Goal: Information Seeking & Learning: Understand process/instructions

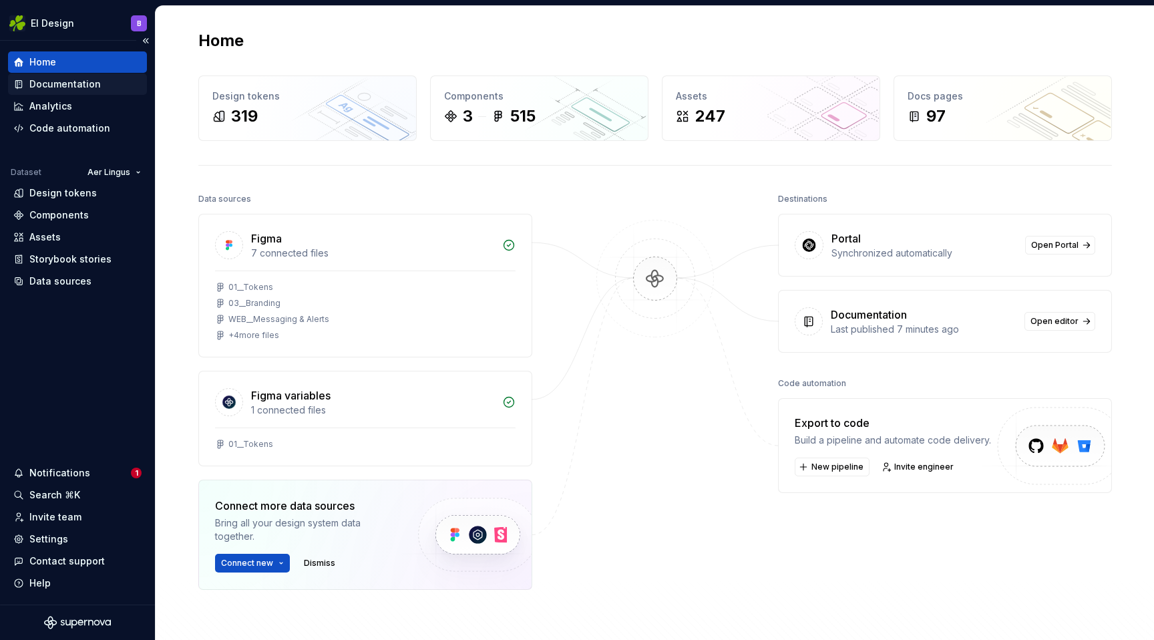
click at [50, 89] on div "Documentation" at bounding box center [64, 83] width 71 height 13
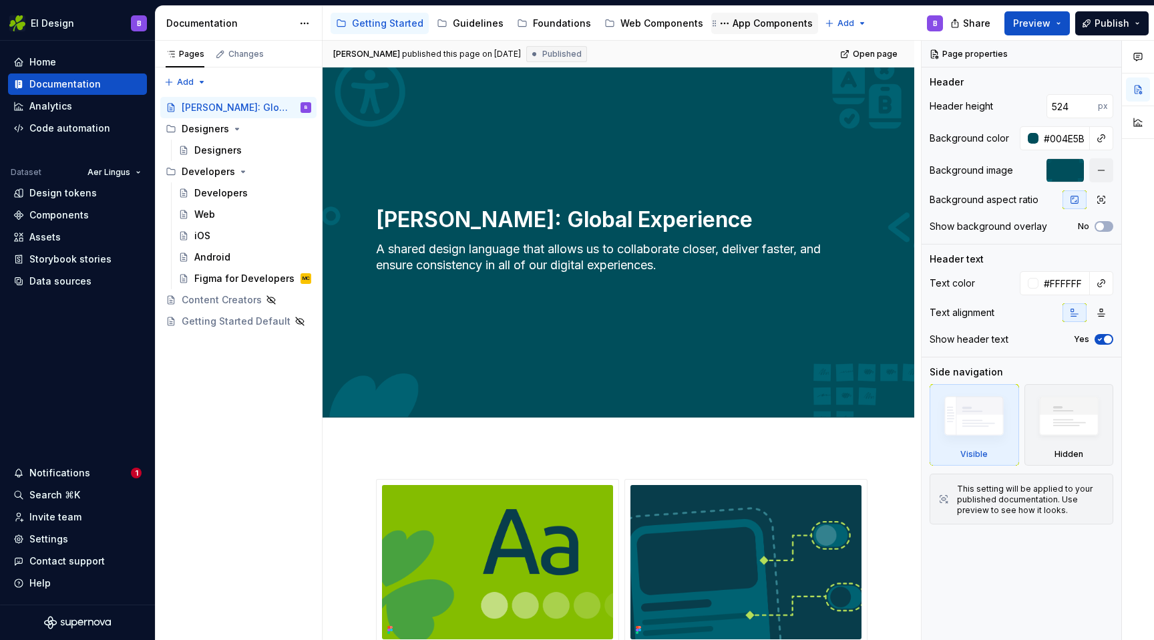
click at [762, 22] on div "App Components" at bounding box center [773, 23] width 80 height 13
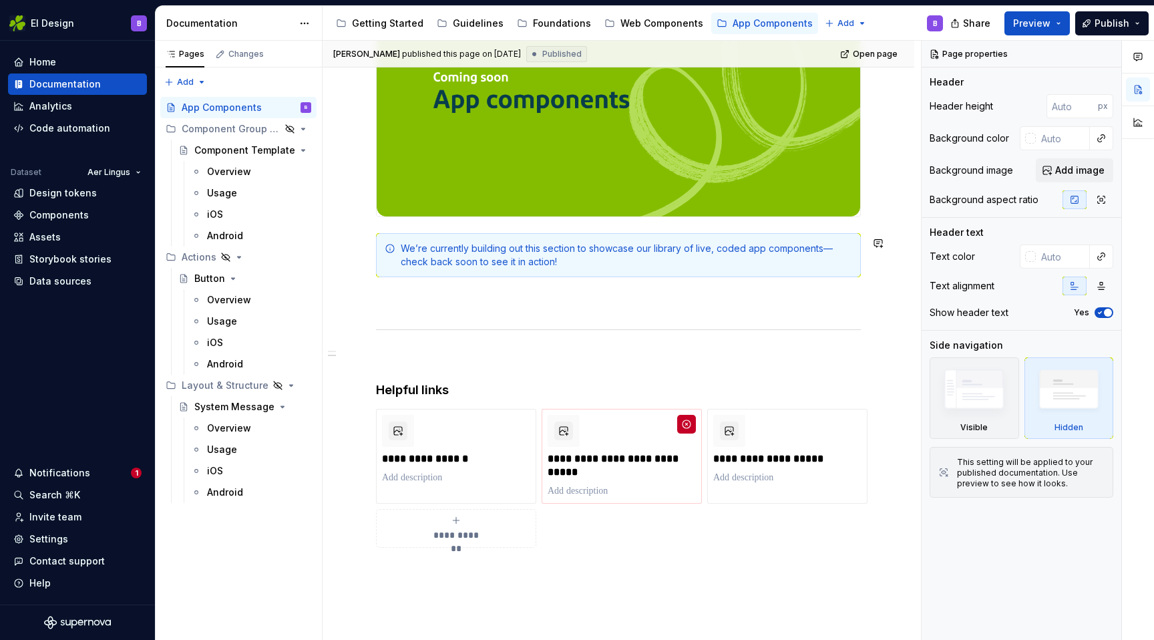
scroll to position [348, 0]
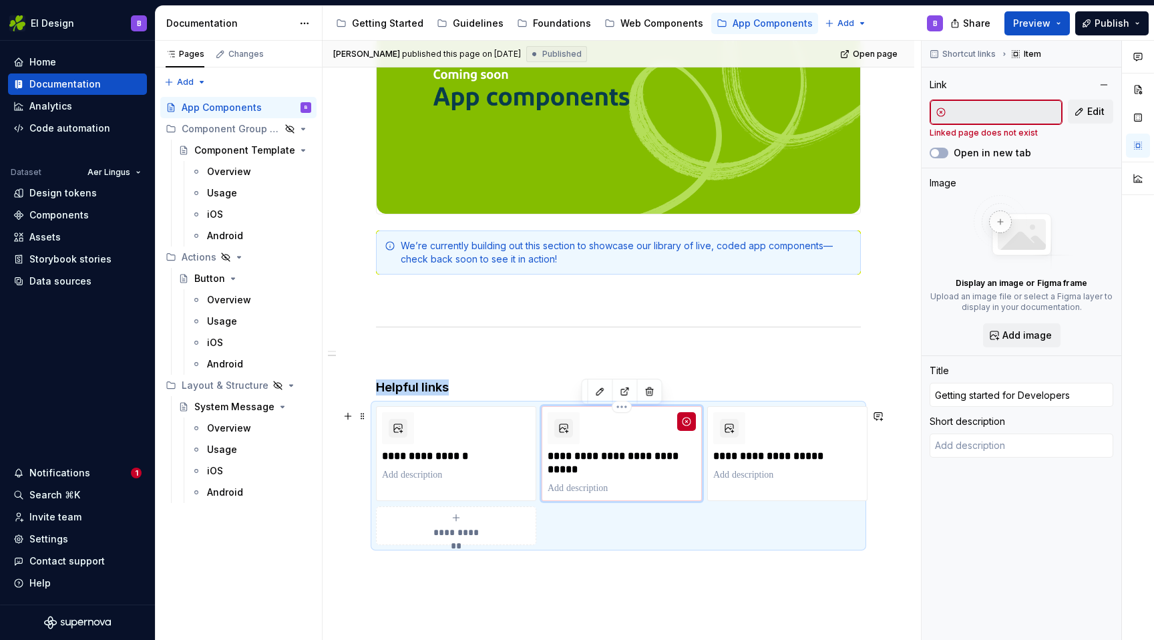
click at [635, 451] on div "**********" at bounding box center [622, 453] width 148 height 83
click at [619, 393] on button "button" at bounding box center [625, 391] width 19 height 19
click at [45, 66] on div "Home" at bounding box center [42, 61] width 27 height 13
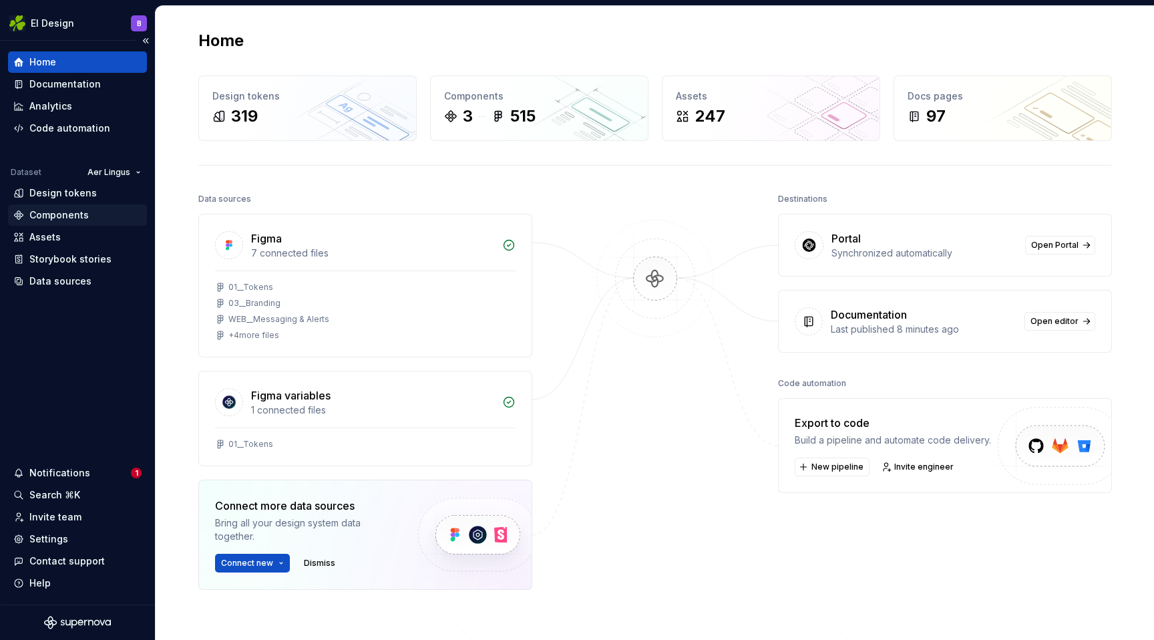
click at [71, 214] on div "Components" at bounding box center [58, 214] width 59 height 13
click at [61, 192] on div "Design tokens" at bounding box center [62, 192] width 67 height 13
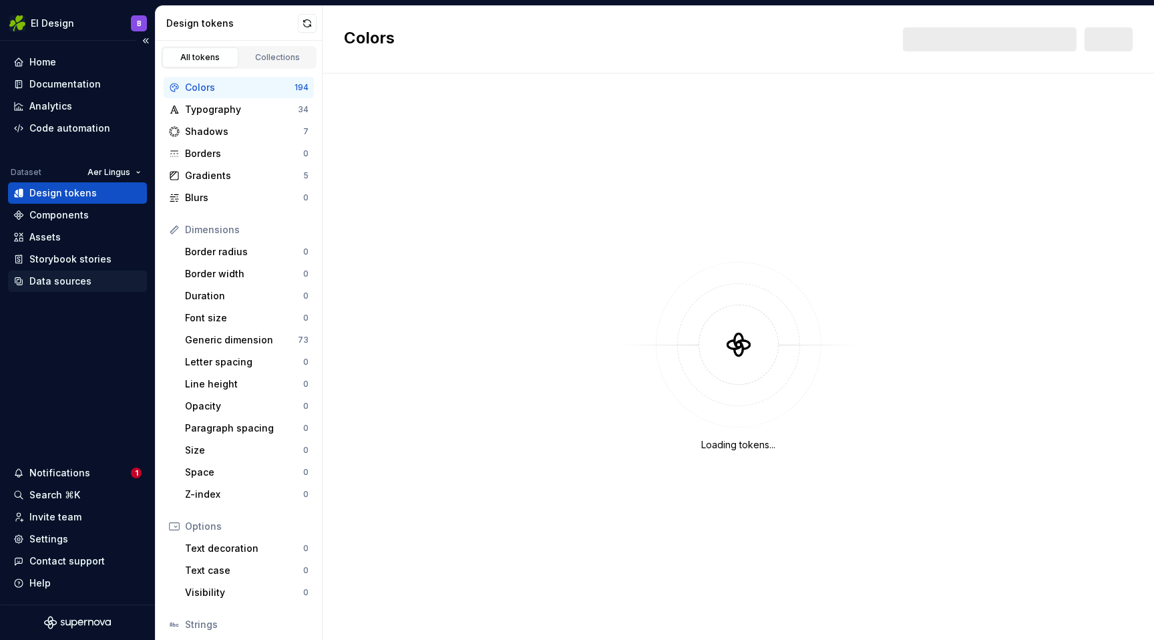
click at [62, 279] on div "Data sources" at bounding box center [60, 280] width 62 height 13
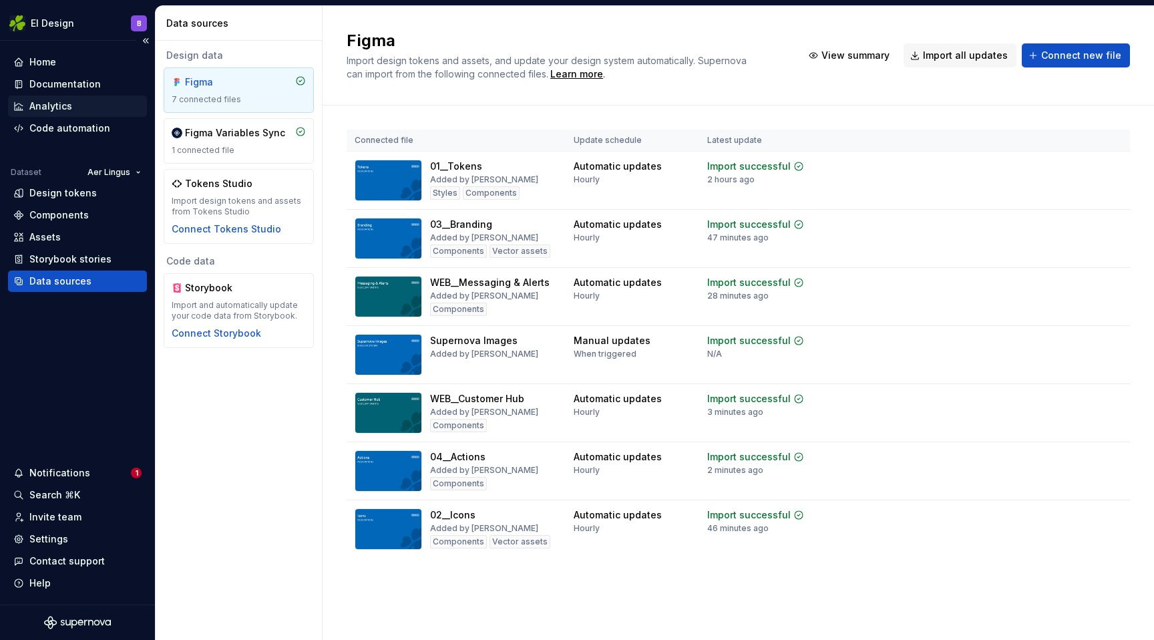
click at [49, 101] on div "Analytics" at bounding box center [50, 106] width 43 height 13
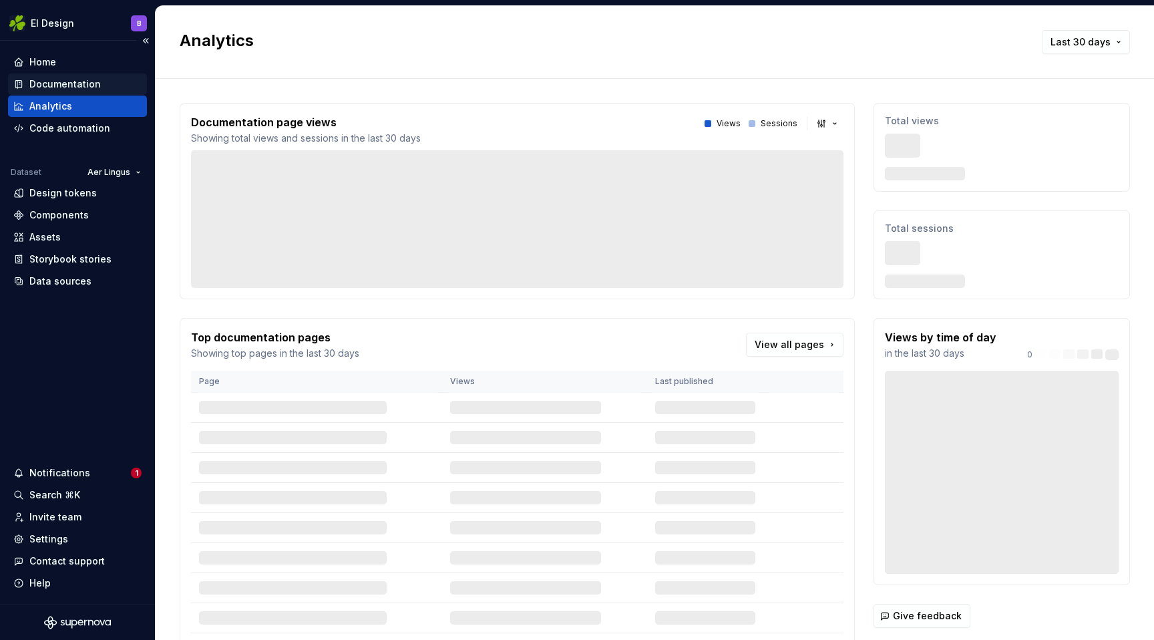
click at [54, 80] on div "Documentation" at bounding box center [64, 83] width 71 height 13
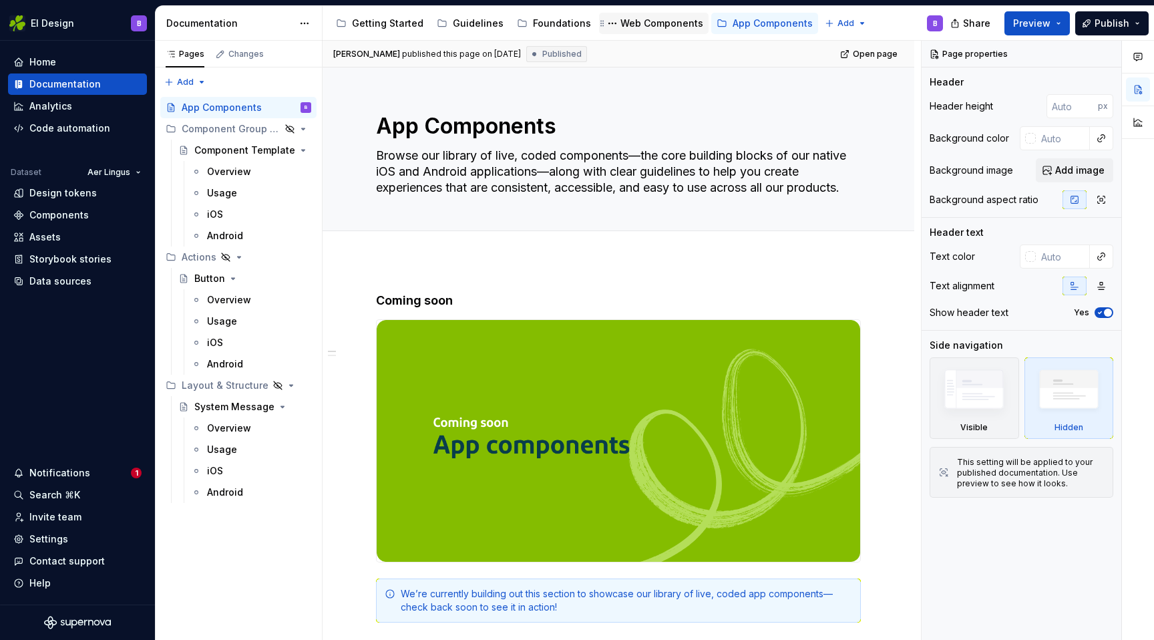
click at [644, 22] on div "Web Components" at bounding box center [661, 23] width 83 height 13
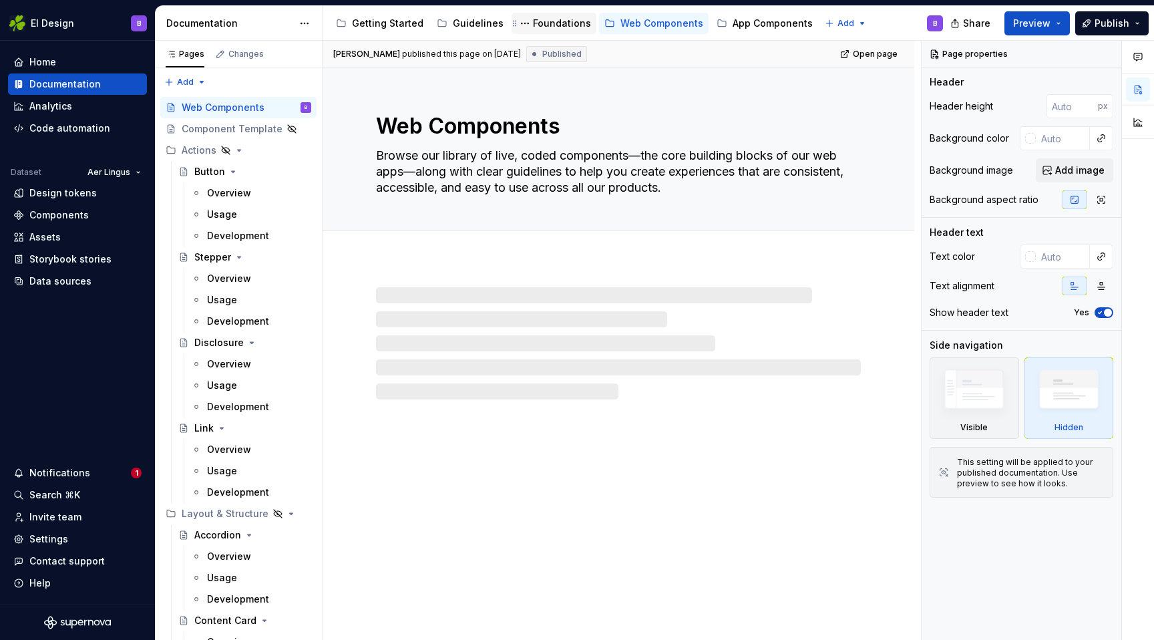
click at [536, 17] on div "Foundations" at bounding box center [562, 23] width 58 height 13
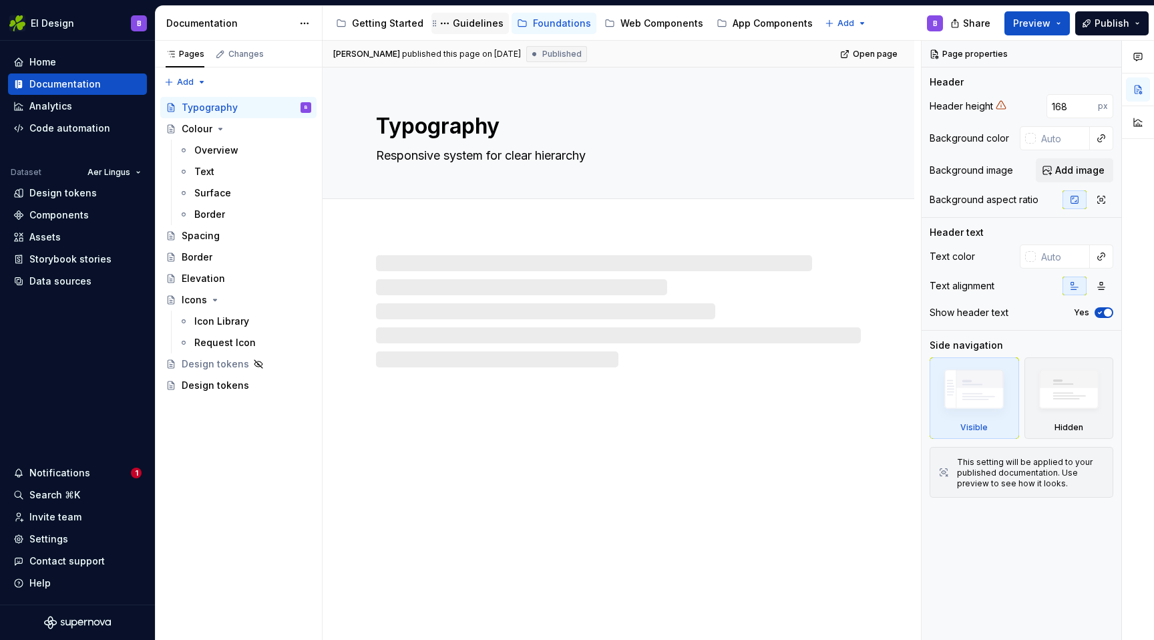
click at [461, 27] on div "Guidelines" at bounding box center [478, 23] width 51 height 13
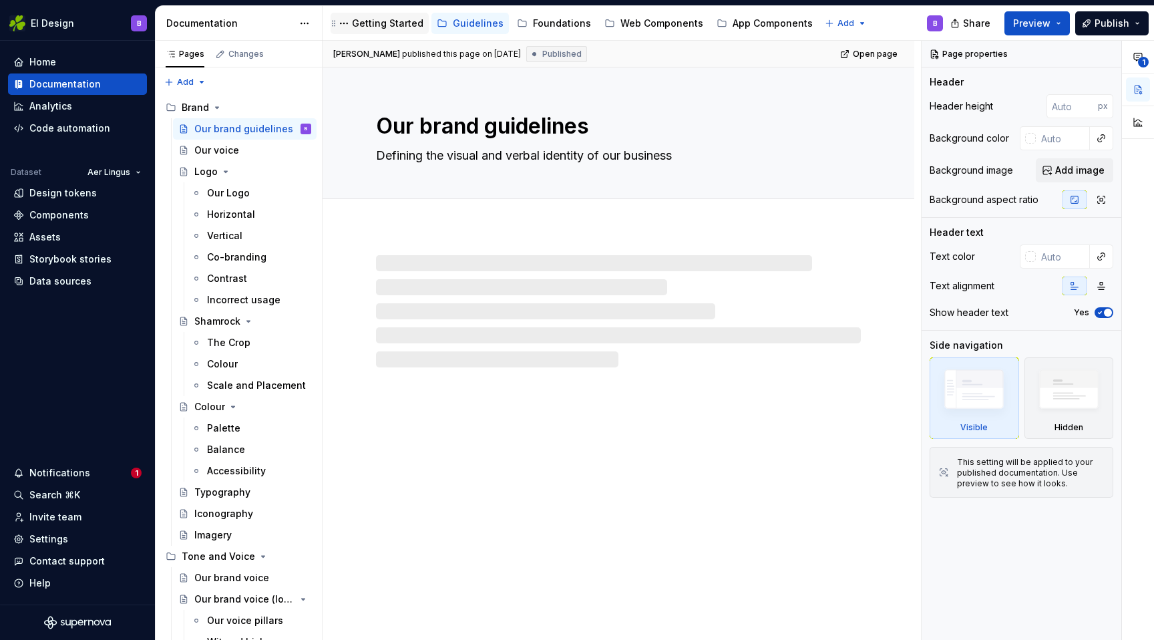
click at [373, 27] on div "Getting Started" at bounding box center [387, 23] width 71 height 13
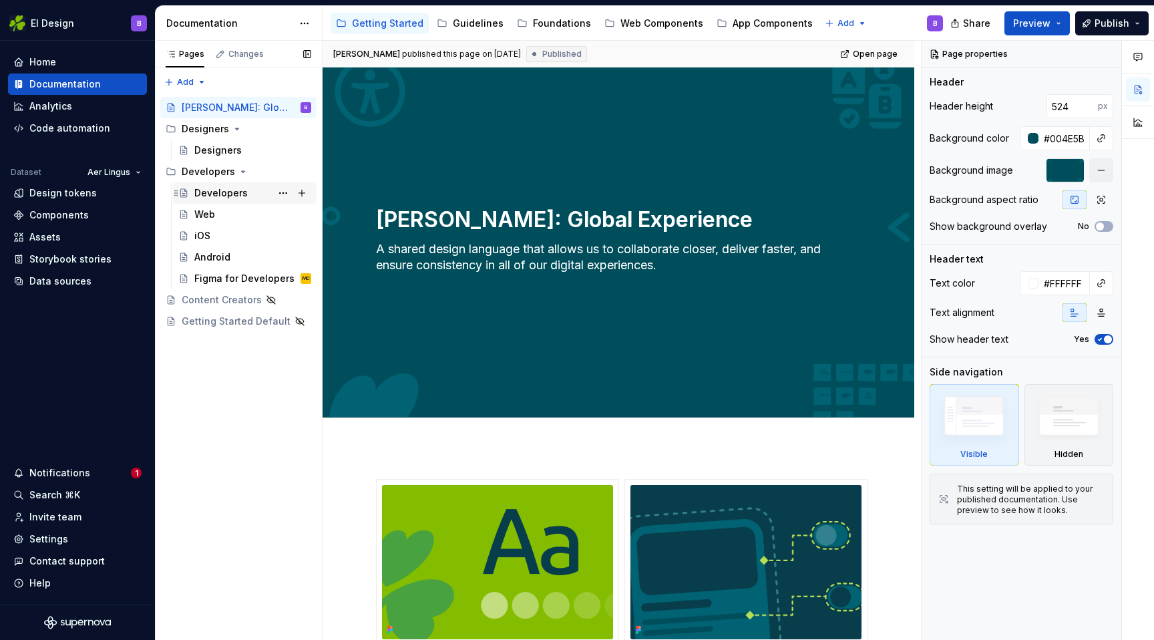
click at [242, 198] on div "Developers" at bounding box center [220, 192] width 53 height 13
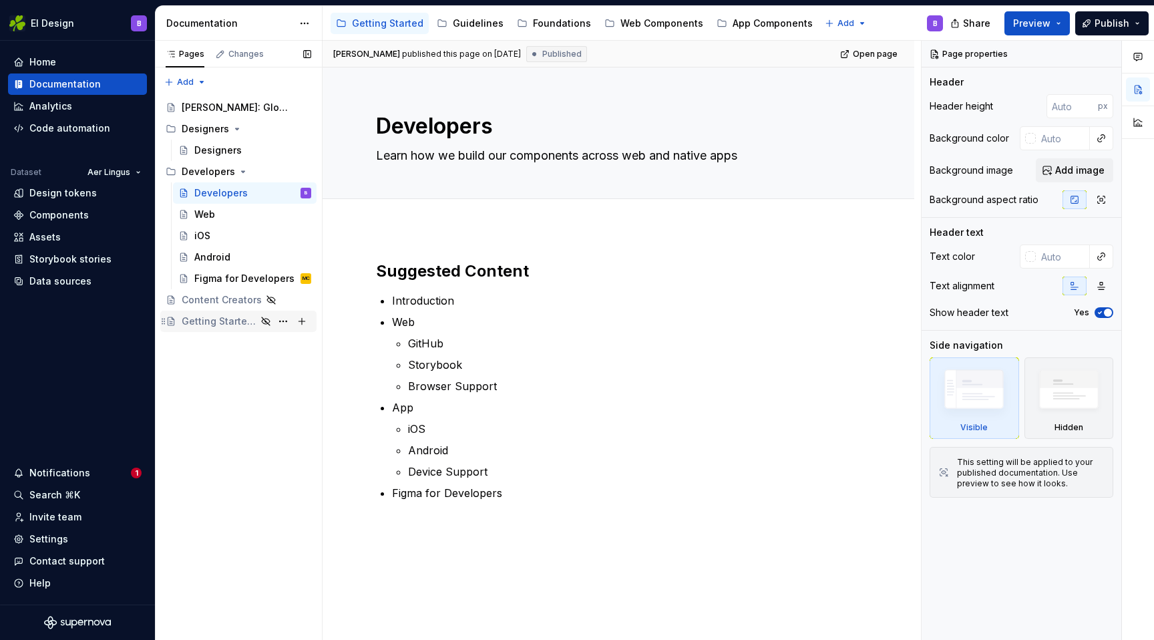
click at [219, 323] on div "Getting Started Default" at bounding box center [219, 321] width 75 height 13
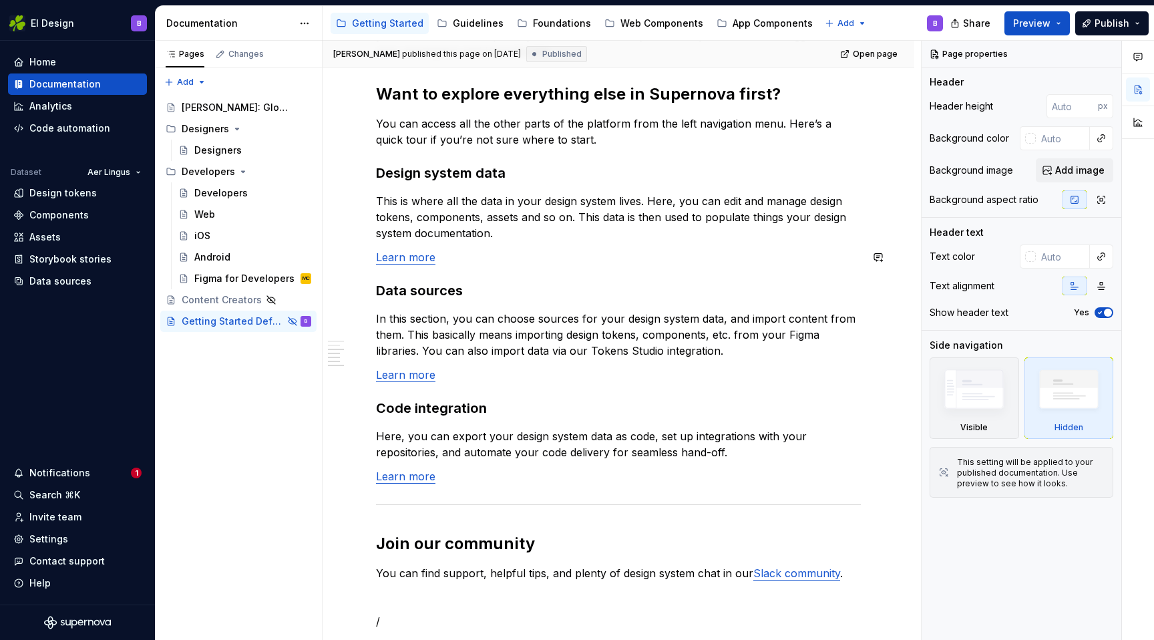
scroll to position [869, 0]
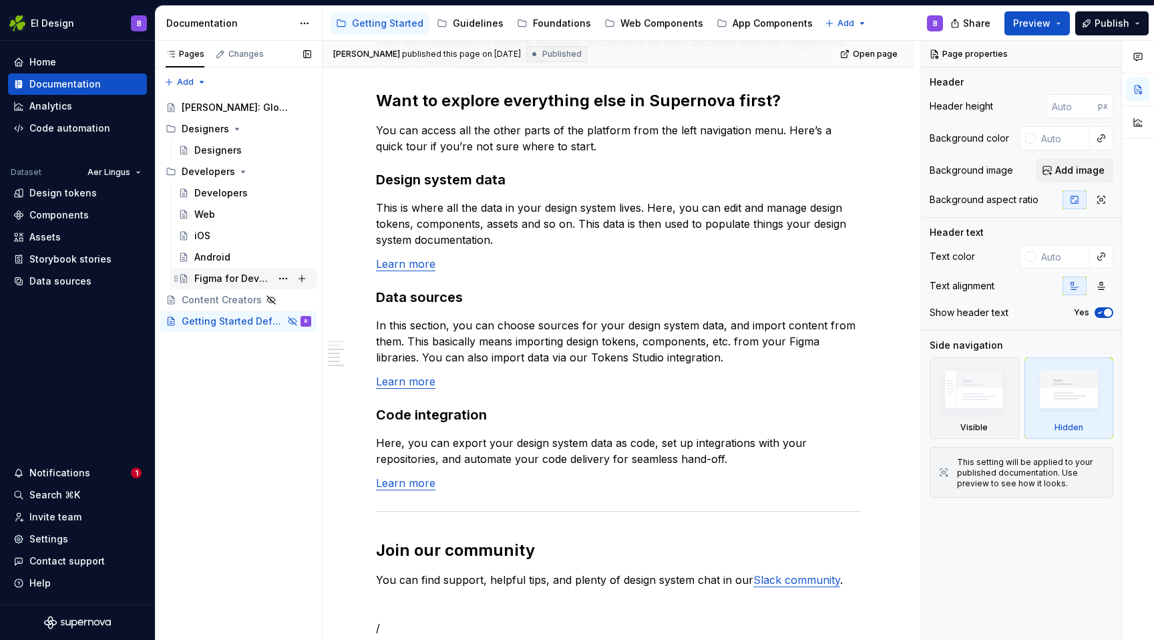
click at [210, 274] on div "Figma for Developers" at bounding box center [232, 278] width 77 height 13
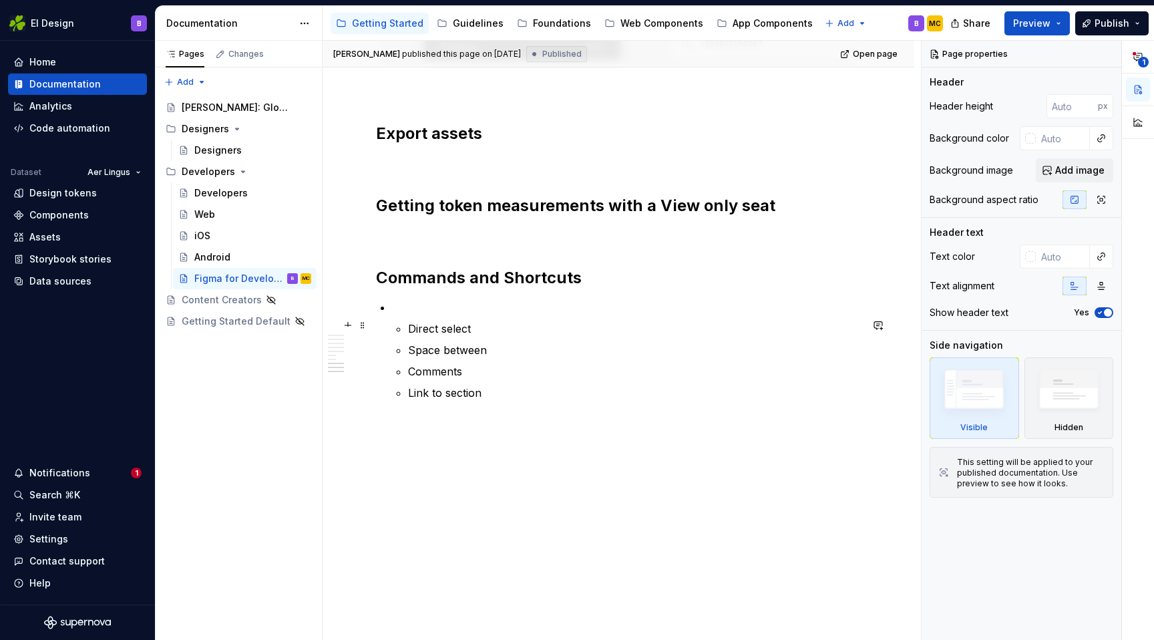
scroll to position [2395, 0]
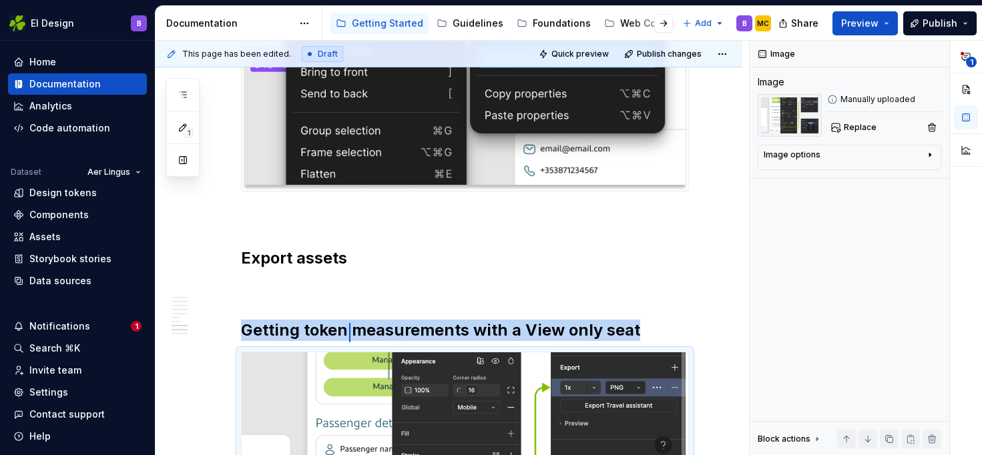
scroll to position [2280, 0]
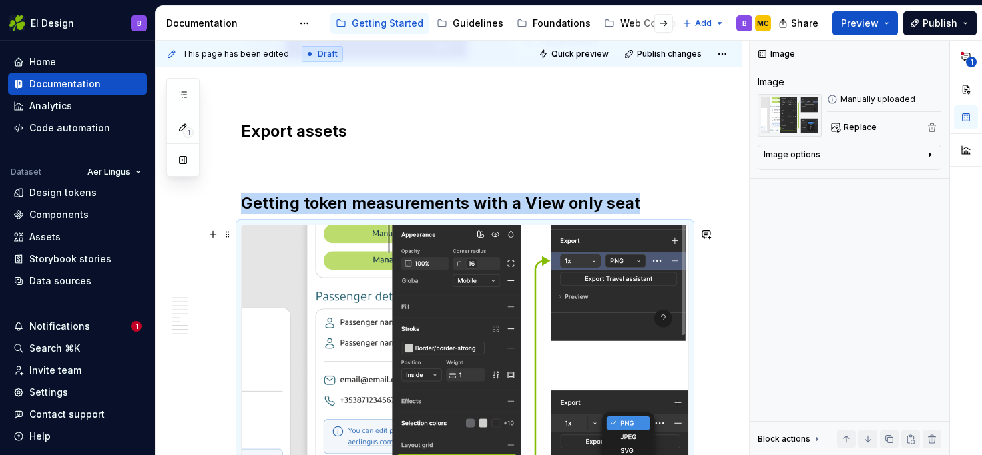
scroll to position [2443, 0]
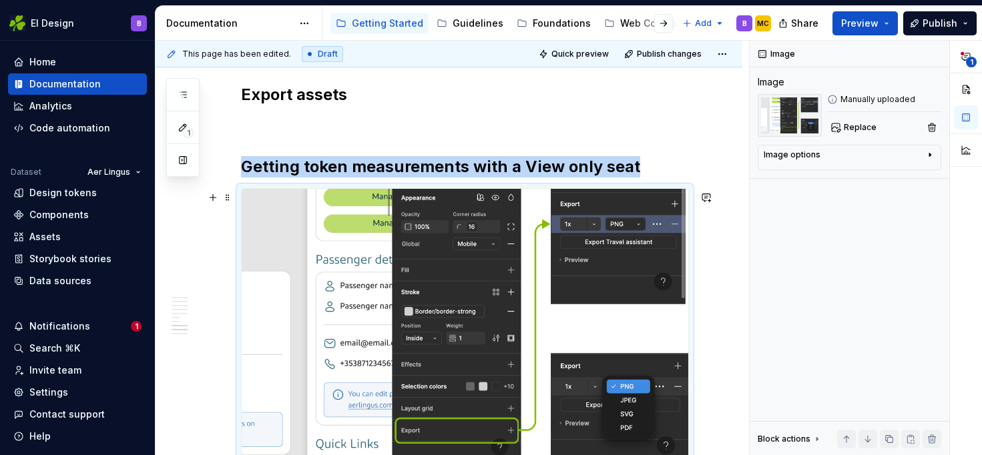
click at [305, 234] on img at bounding box center [465, 329] width 447 height 280
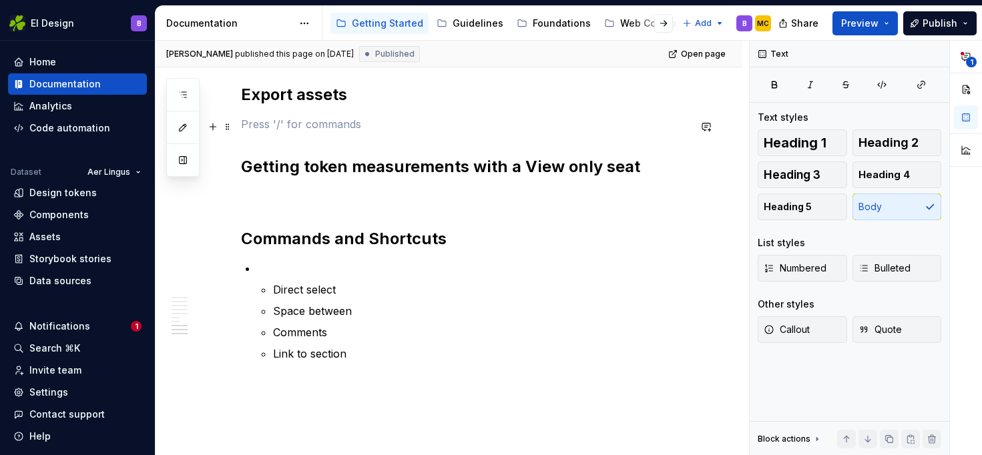
click at [284, 126] on p at bounding box center [465, 124] width 448 height 16
type textarea "*"
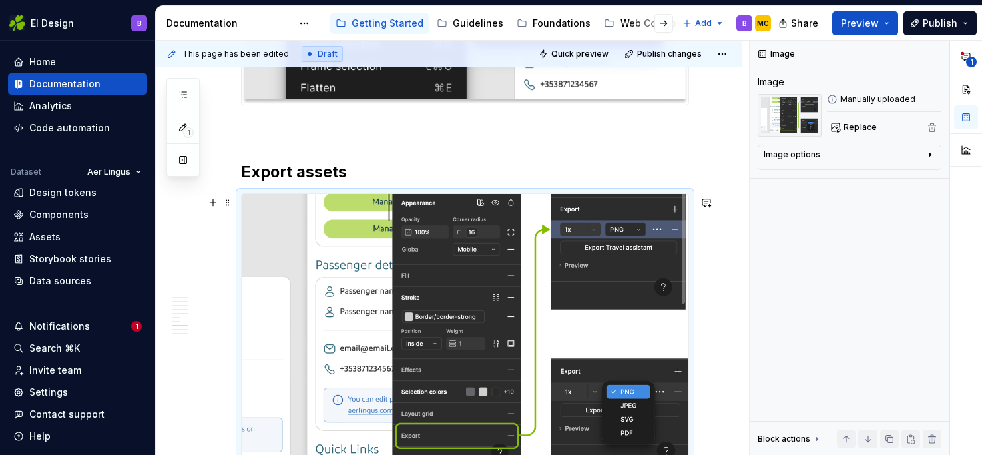
scroll to position [2351, 0]
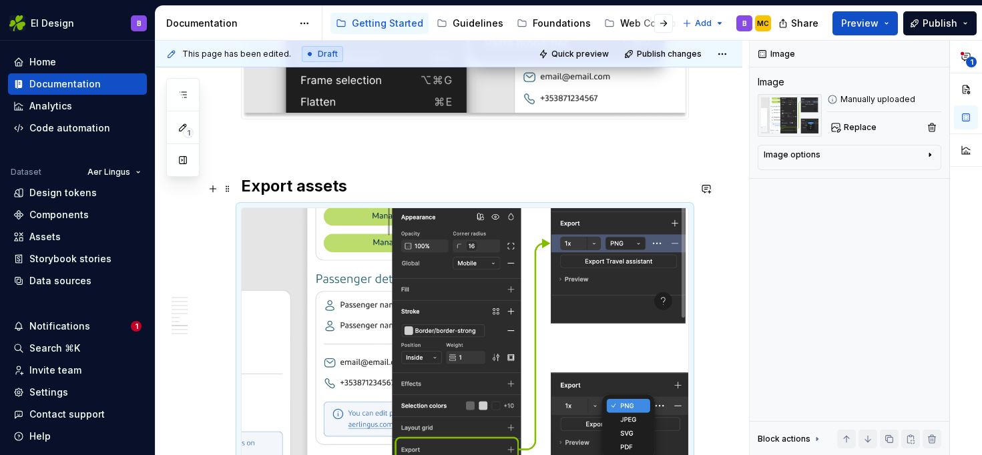
click at [365, 192] on h2 "Export assets" at bounding box center [465, 186] width 448 height 21
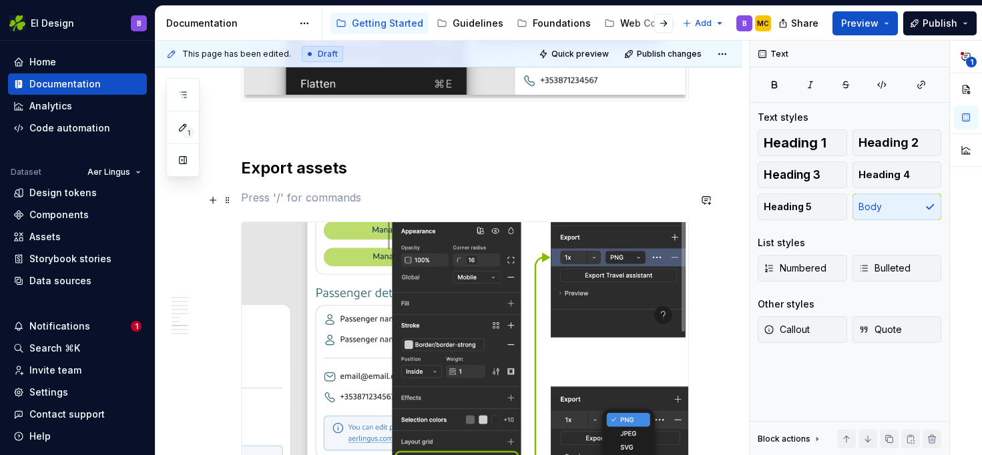
scroll to position [2382, 0]
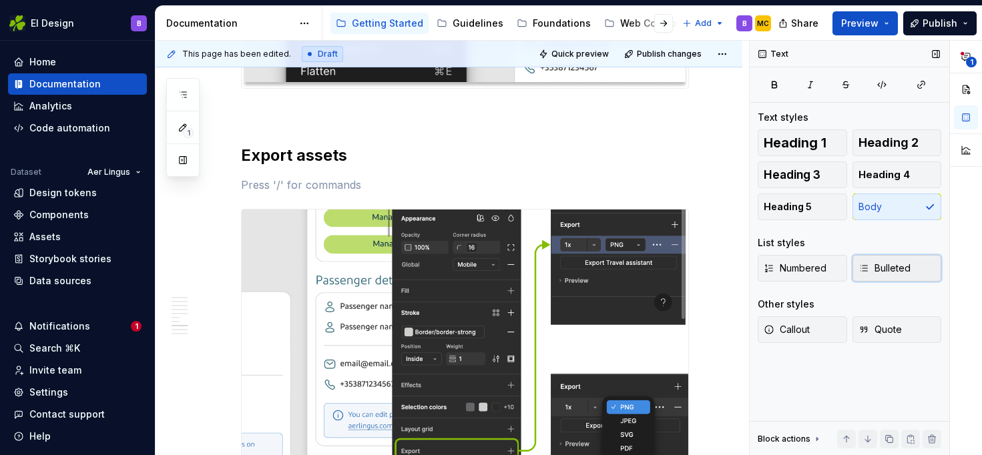
click at [882, 265] on span "Bulleted" at bounding box center [885, 268] width 52 height 13
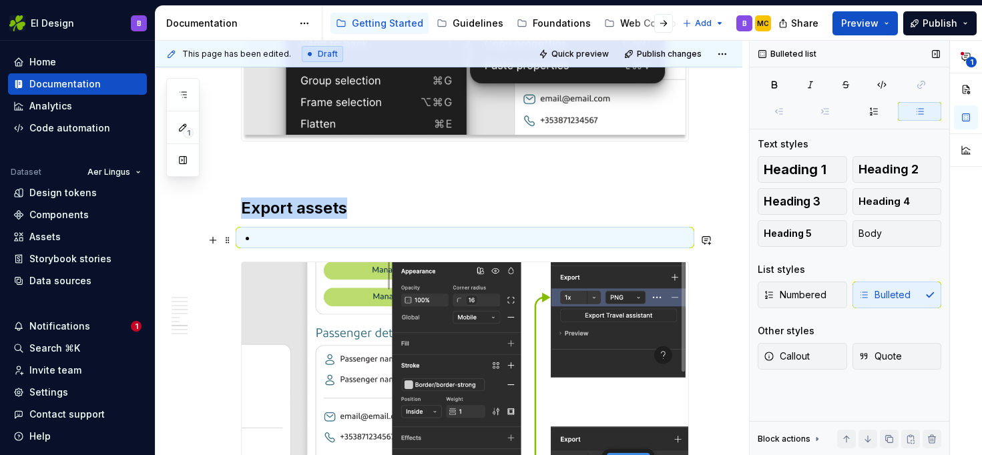
scroll to position [2327, 0]
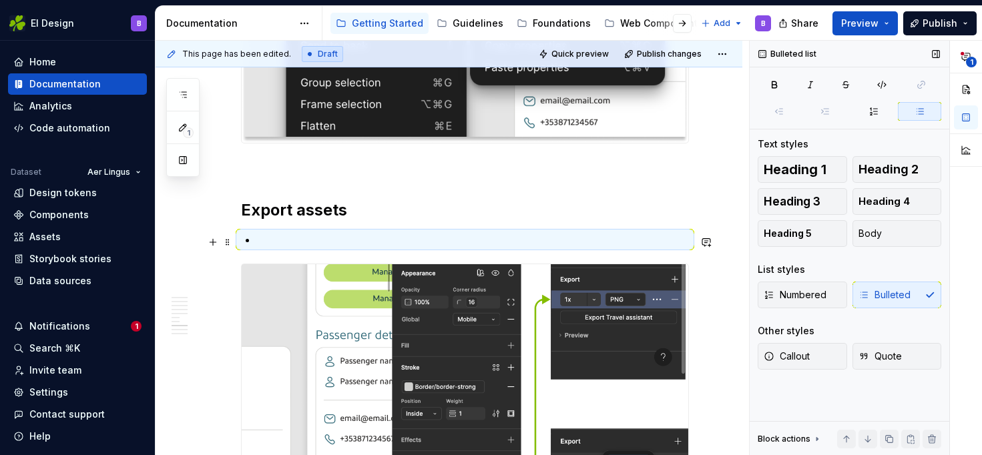
click at [278, 240] on p at bounding box center [473, 240] width 432 height 16
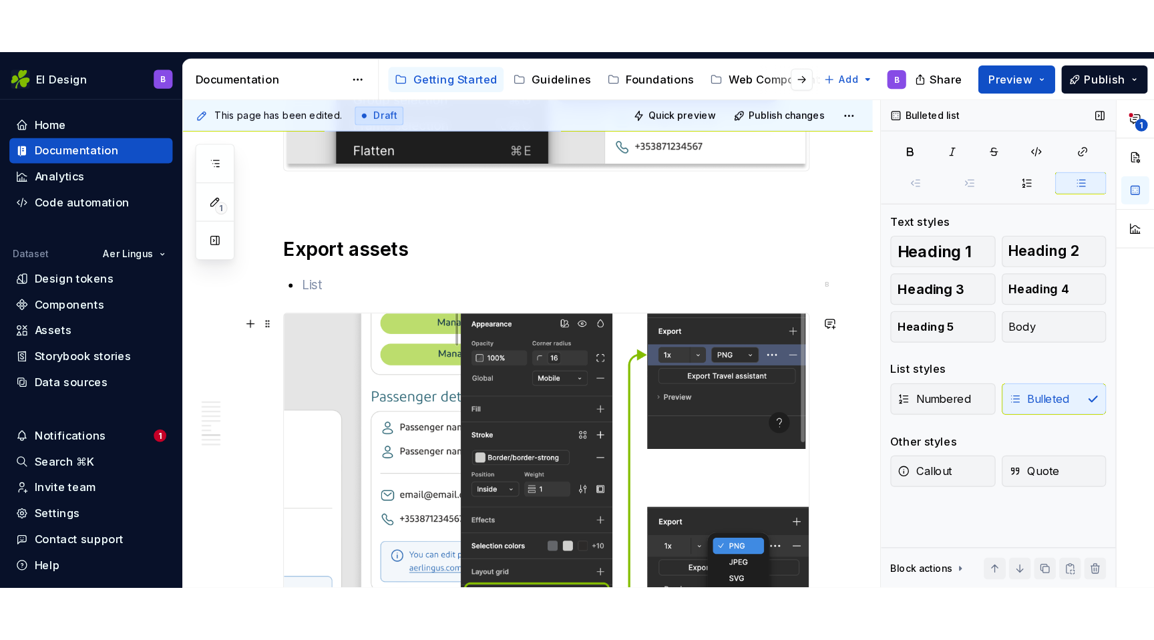
scroll to position [2351, 0]
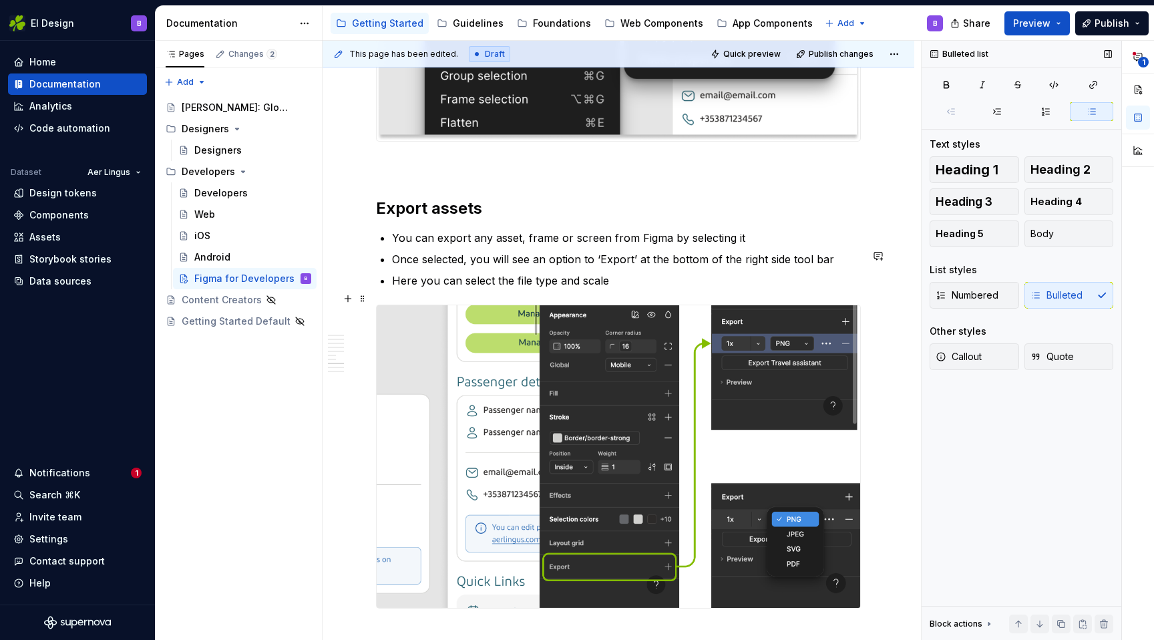
click at [550, 288] on p "Here you can select the file type and scale" at bounding box center [626, 280] width 469 height 16
click at [552, 288] on p "Here you can select the file type and scale" at bounding box center [626, 280] width 469 height 16
click at [708, 288] on p "Here you can select the file type you want to export and scale" at bounding box center [626, 280] width 469 height 16
click at [425, 219] on h2 "Export assets" at bounding box center [618, 208] width 485 height 21
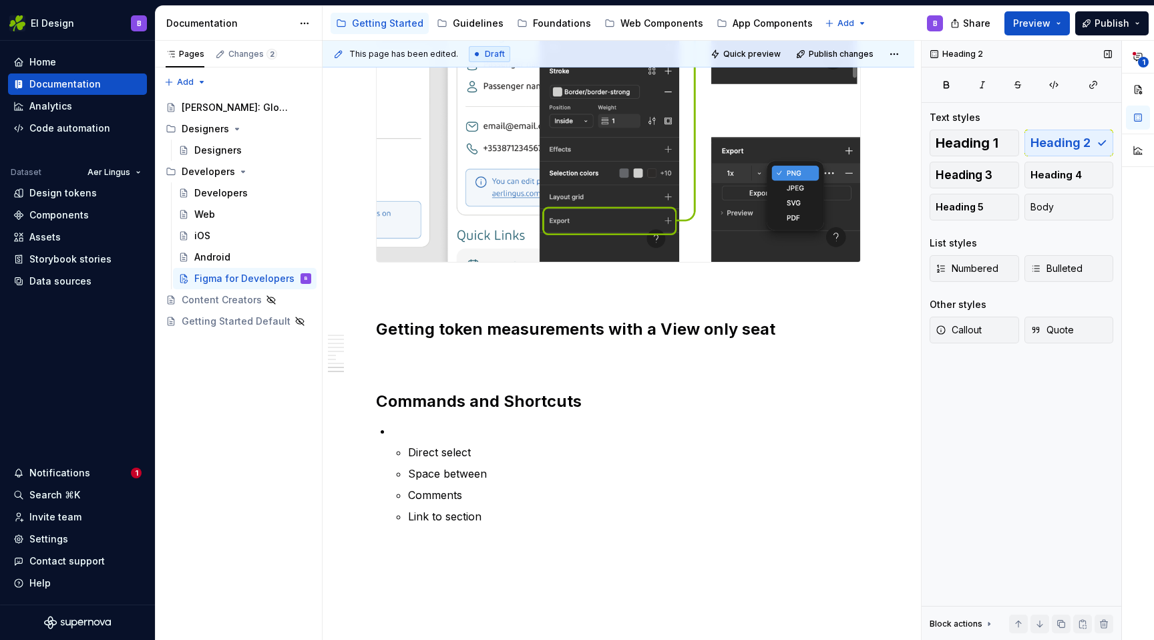
scroll to position [2702, 0]
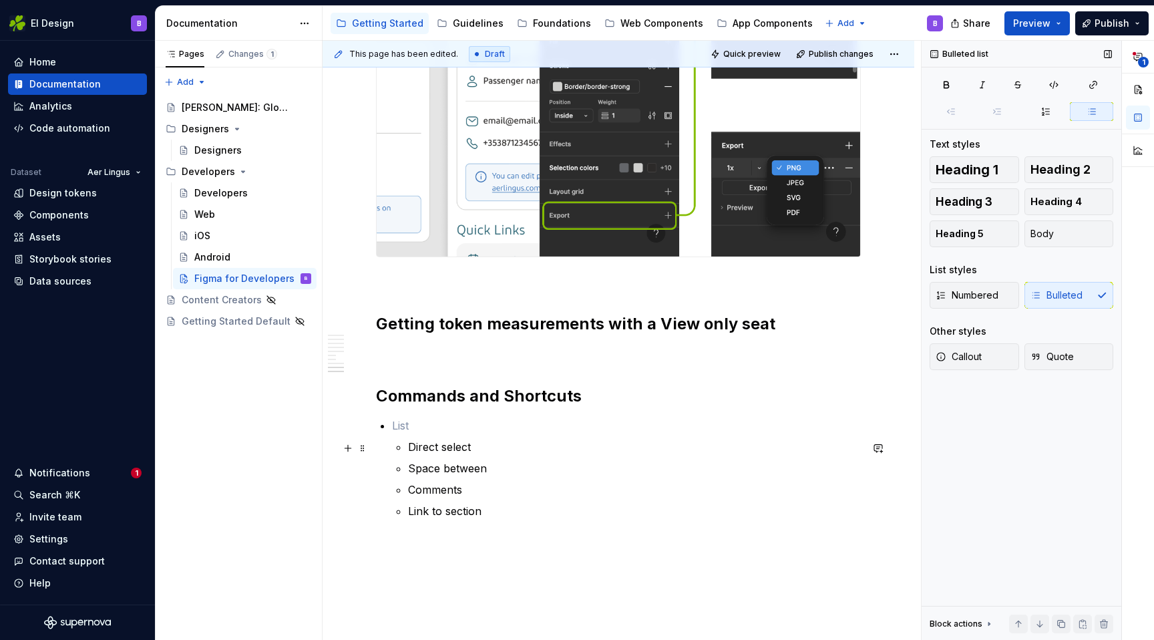
click at [433, 433] on p at bounding box center [626, 425] width 469 height 16
click at [431, 455] on p "Comments" at bounding box center [634, 489] width 453 height 16
drag, startPoint x: 494, startPoint y: 531, endPoint x: 403, endPoint y: 513, distance: 92.6
click at [403, 455] on li "Direct select Space between Comments Link to section" at bounding box center [626, 468] width 469 height 102
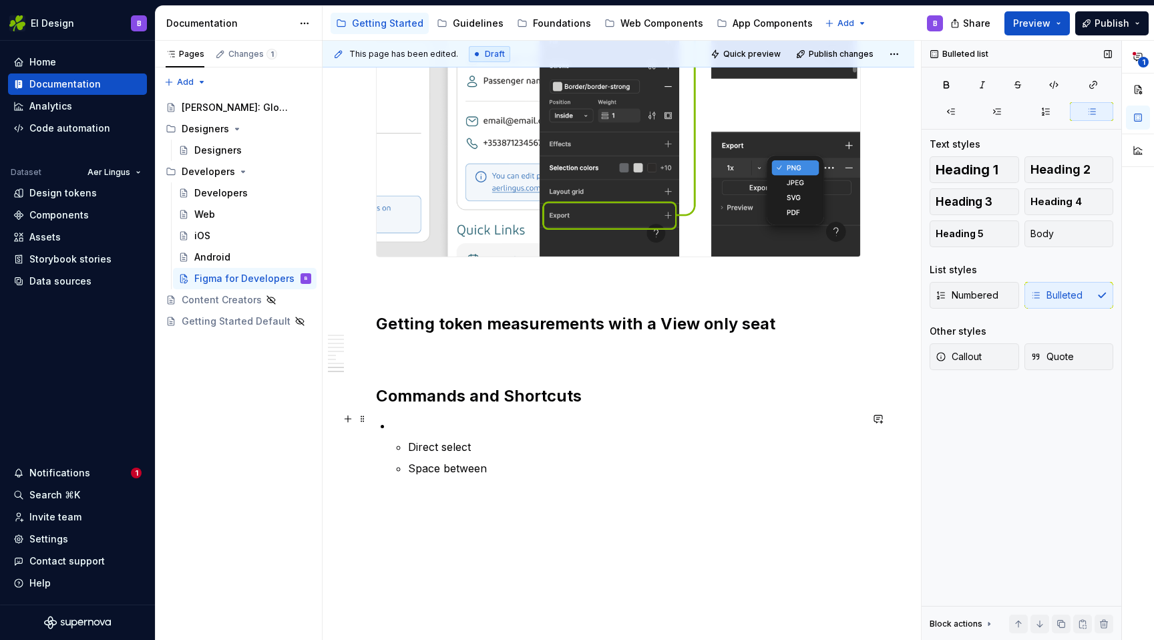
click at [425, 407] on h2 "Commands and Shortcuts" at bounding box center [618, 395] width 485 height 21
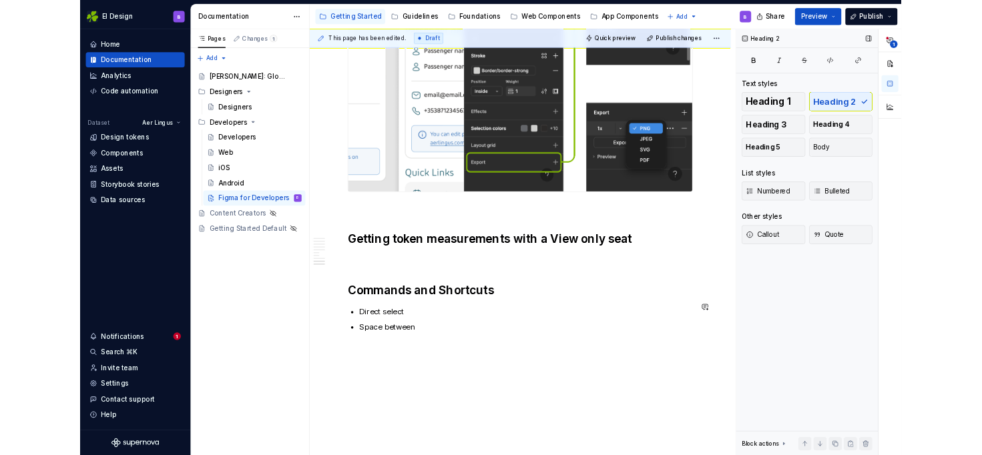
scroll to position [2682, 0]
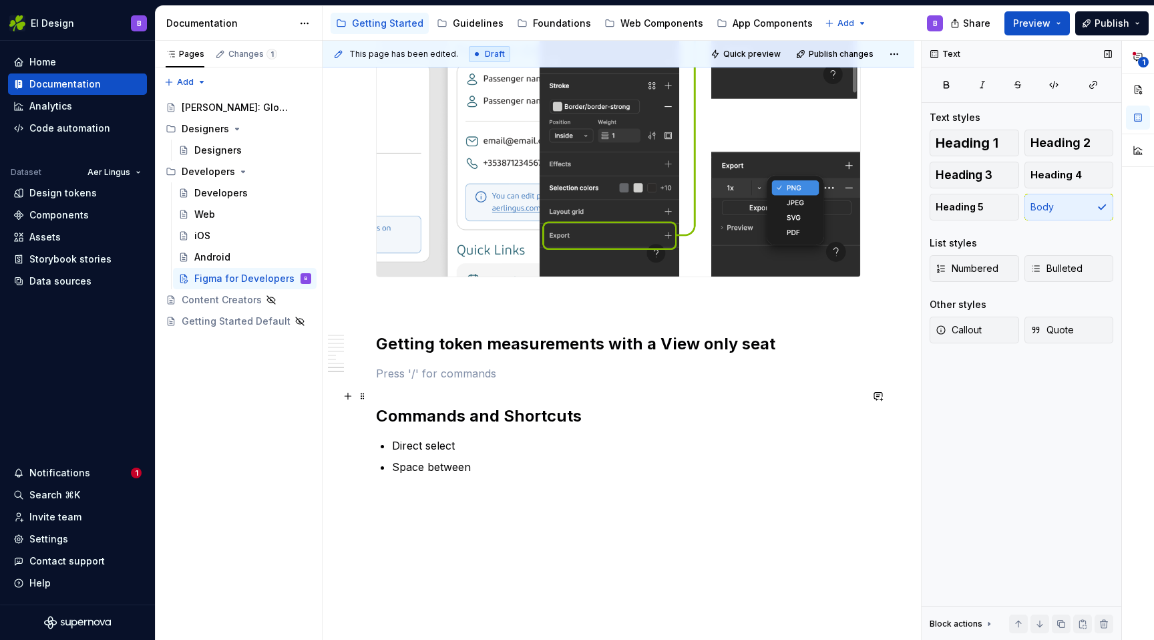
click at [455, 381] on p at bounding box center [618, 373] width 485 height 16
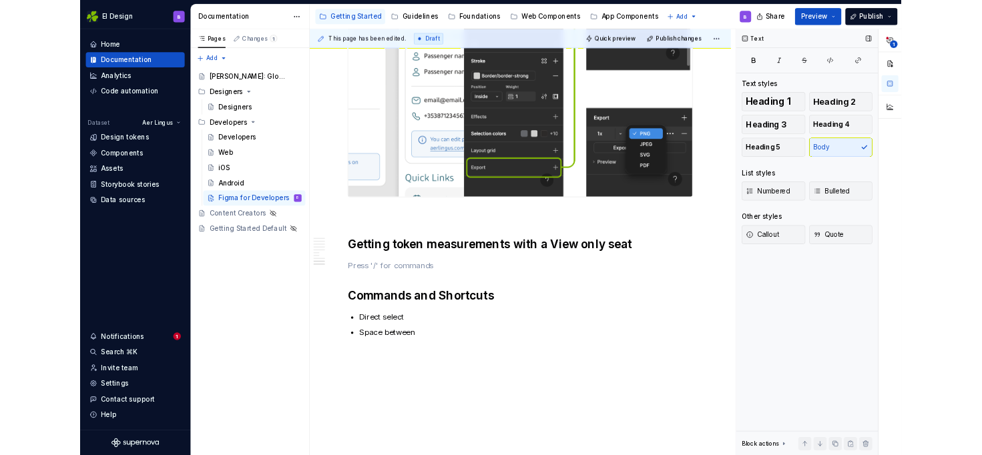
scroll to position [2573, 0]
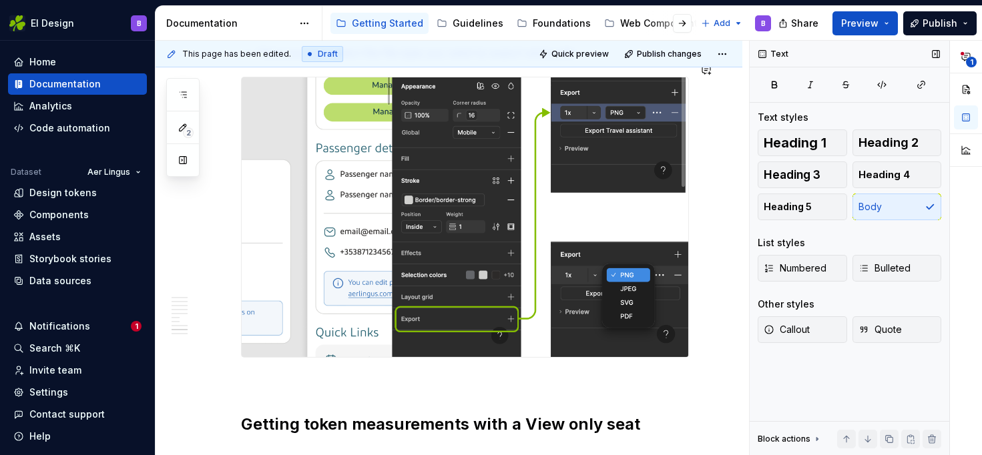
type textarea "*"
